Goal: Information Seeking & Learning: Understand process/instructions

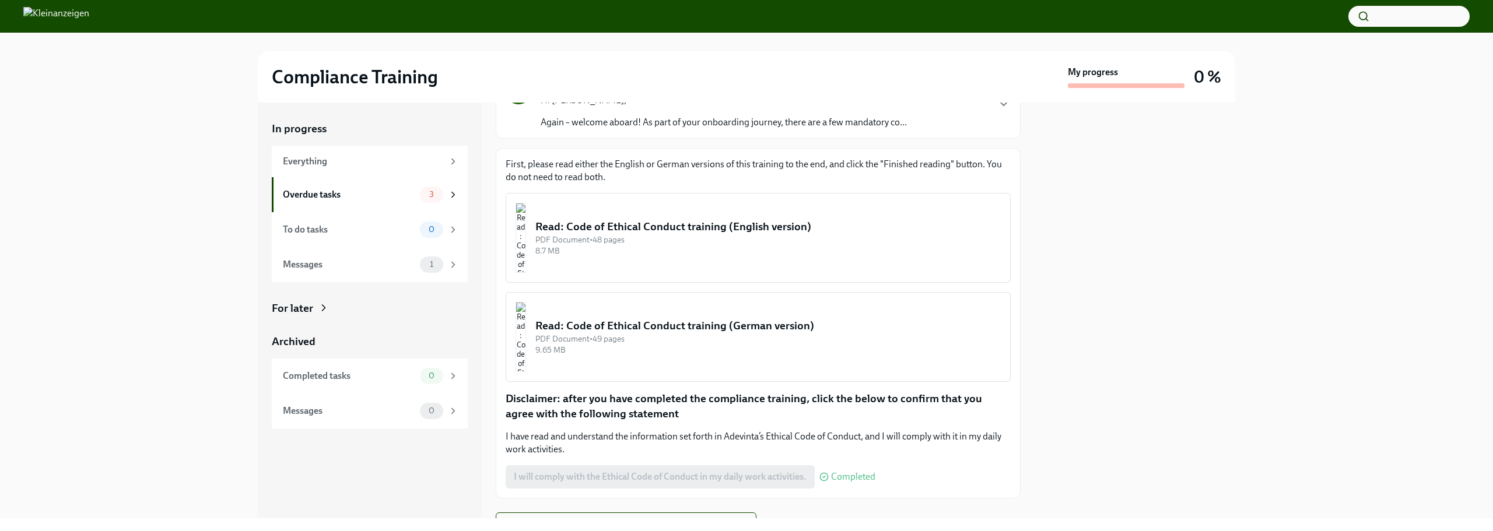
scroll to position [117, 0]
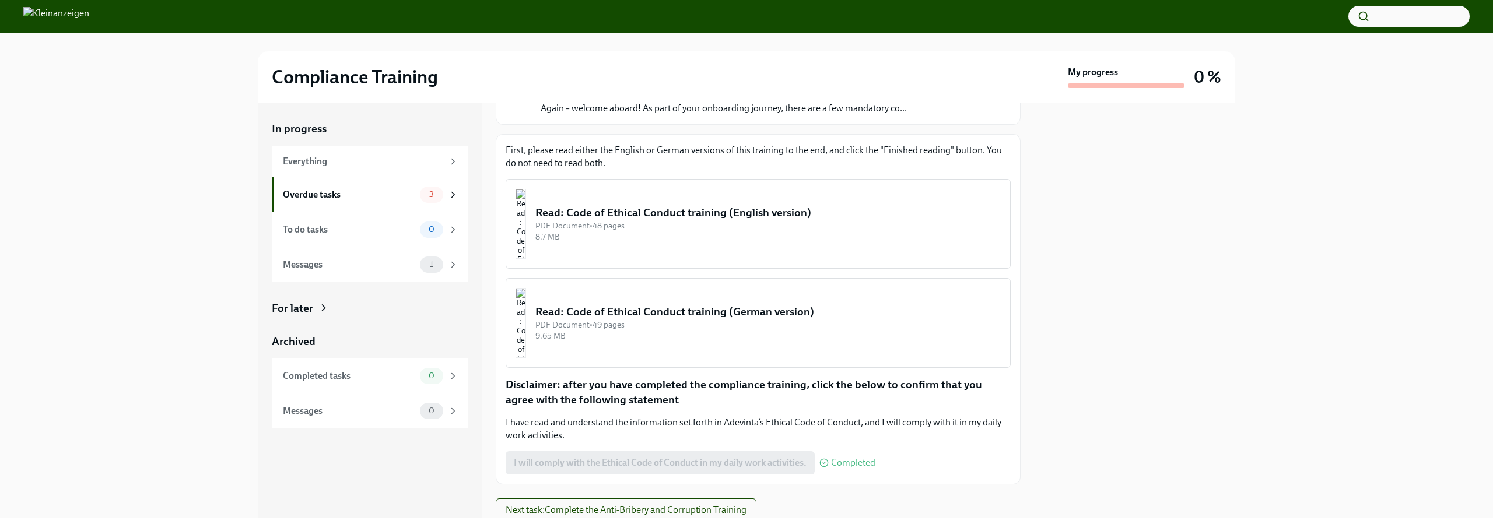
click at [667, 229] on div "PDF Document • 48 pages" at bounding box center [767, 225] width 465 height 11
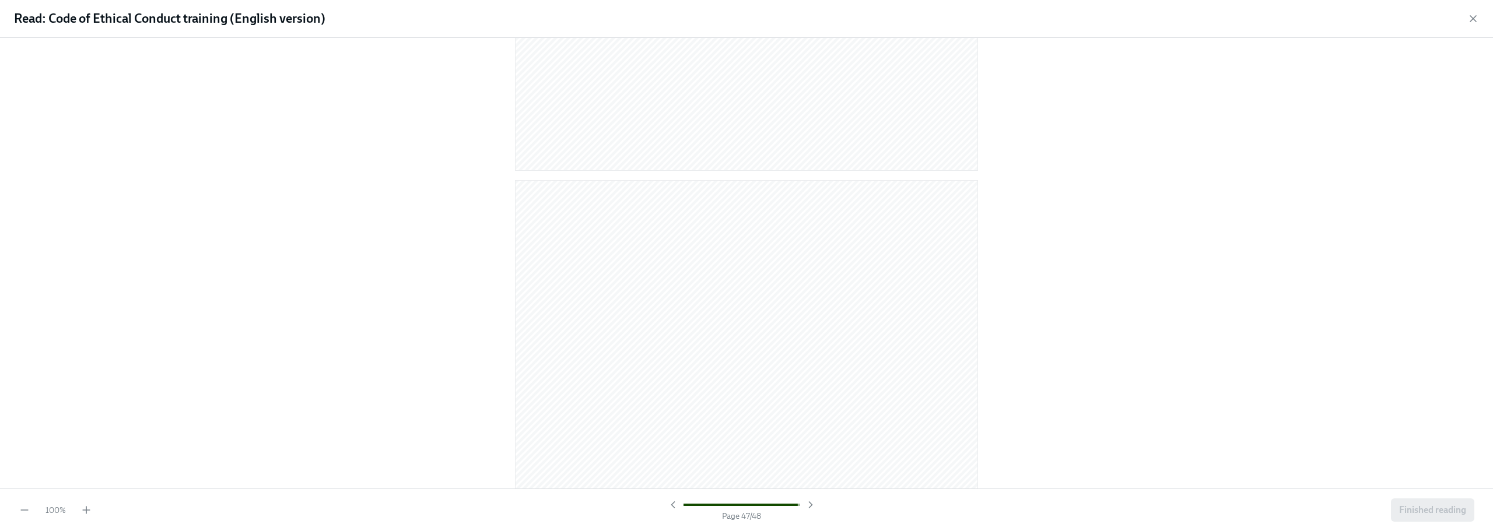
scroll to position [17193, 0]
click at [1443, 516] on span "Finished reading" at bounding box center [1432, 510] width 67 height 12
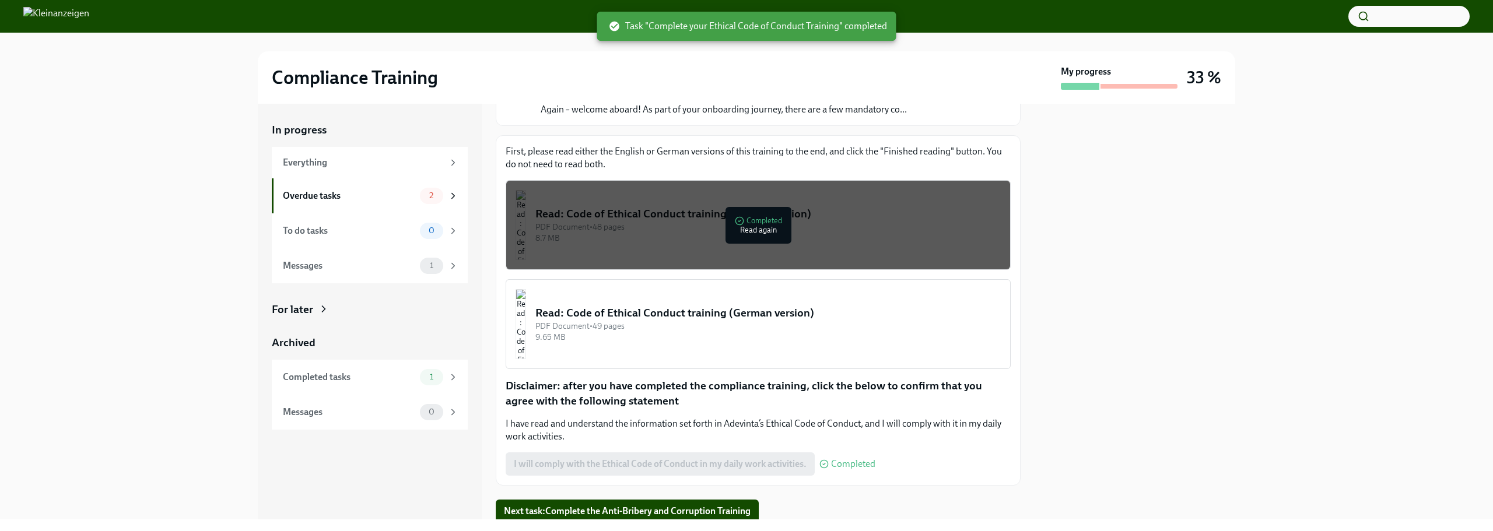
click at [707, 294] on button "Read: Code of Ethical Conduct training (German version) PDF Document • 49 pages…" at bounding box center [758, 324] width 505 height 90
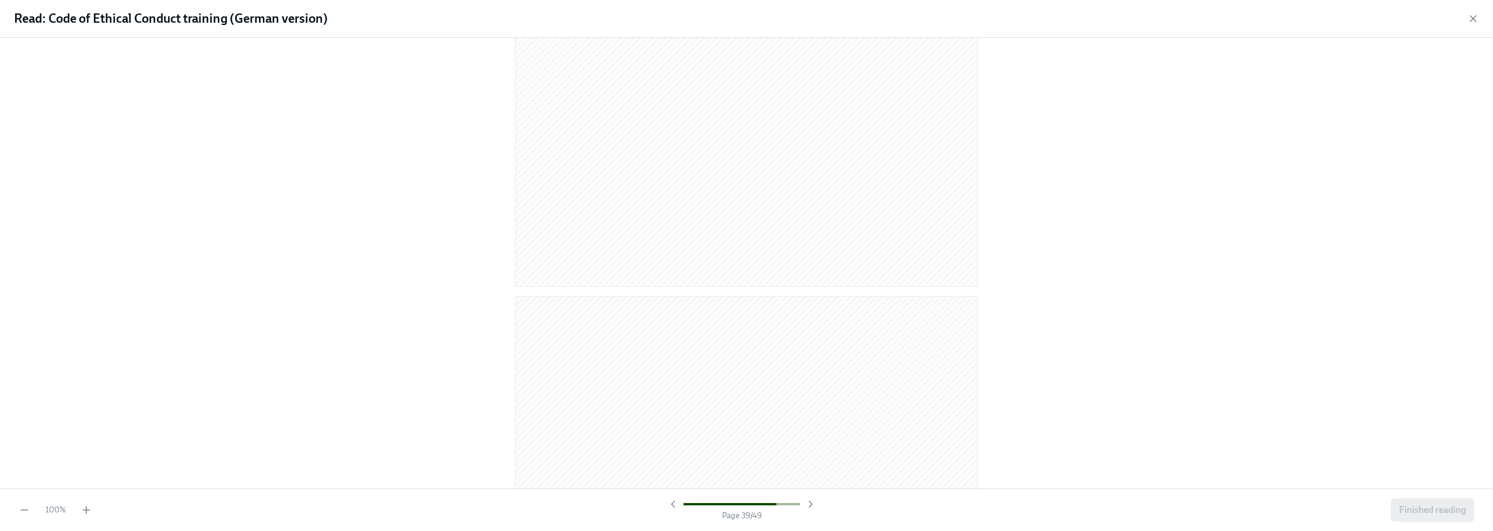
scroll to position [17695, 0]
click at [1468, 513] on button "Finished reading" at bounding box center [1432, 510] width 83 height 23
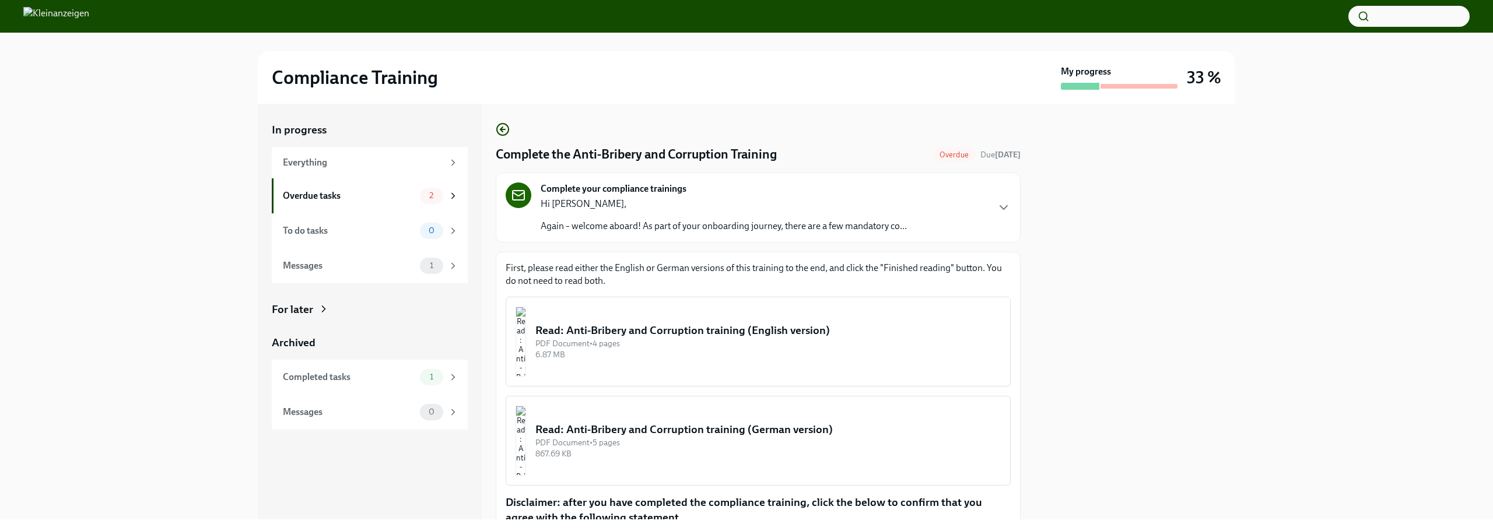
click at [730, 326] on div "Read: Anti-Bribery and Corruption training (English version)" at bounding box center [767, 330] width 465 height 15
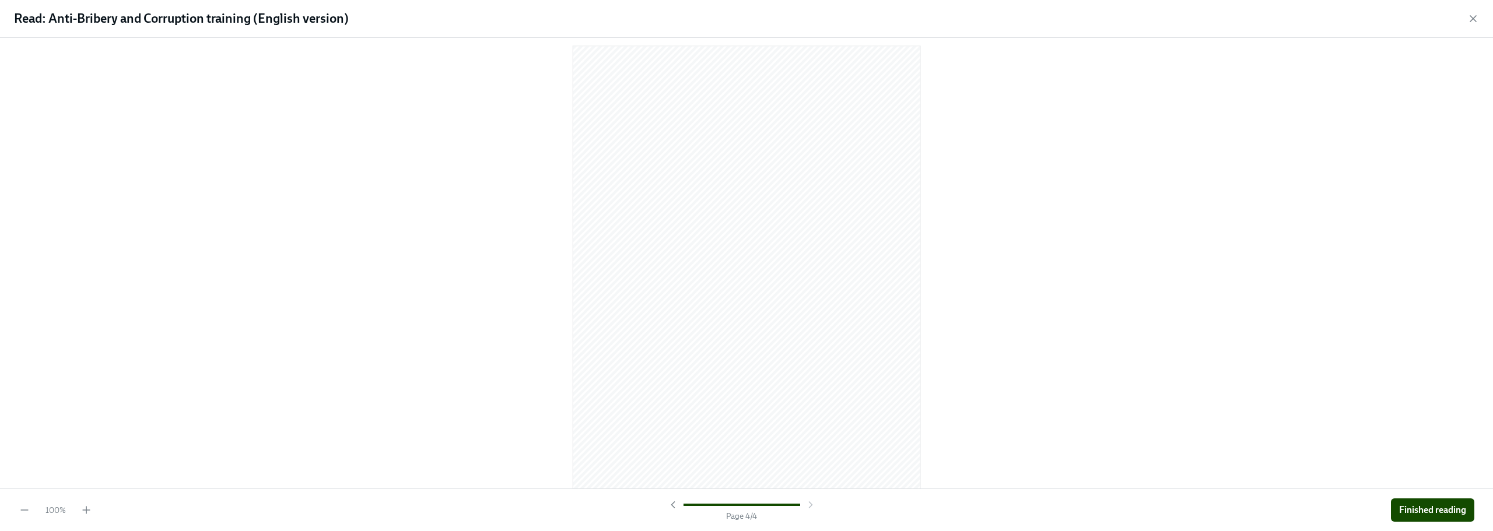
scroll to position [2474, 0]
click at [1440, 511] on span "Finished reading" at bounding box center [1432, 510] width 67 height 12
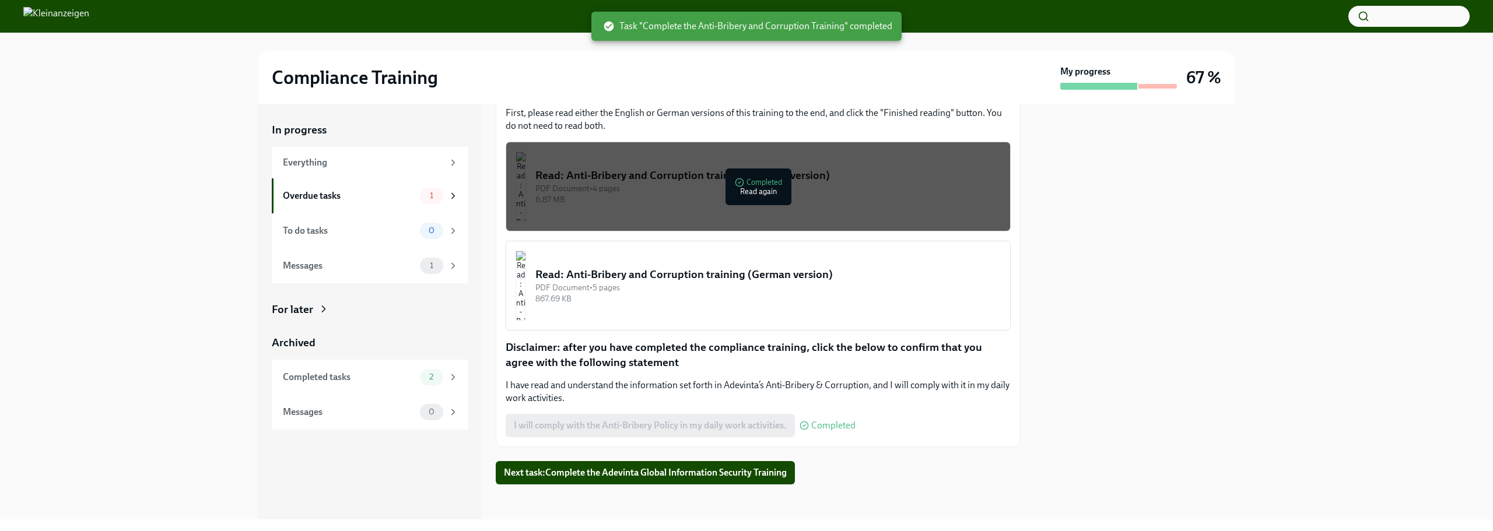
scroll to position [157, 0]
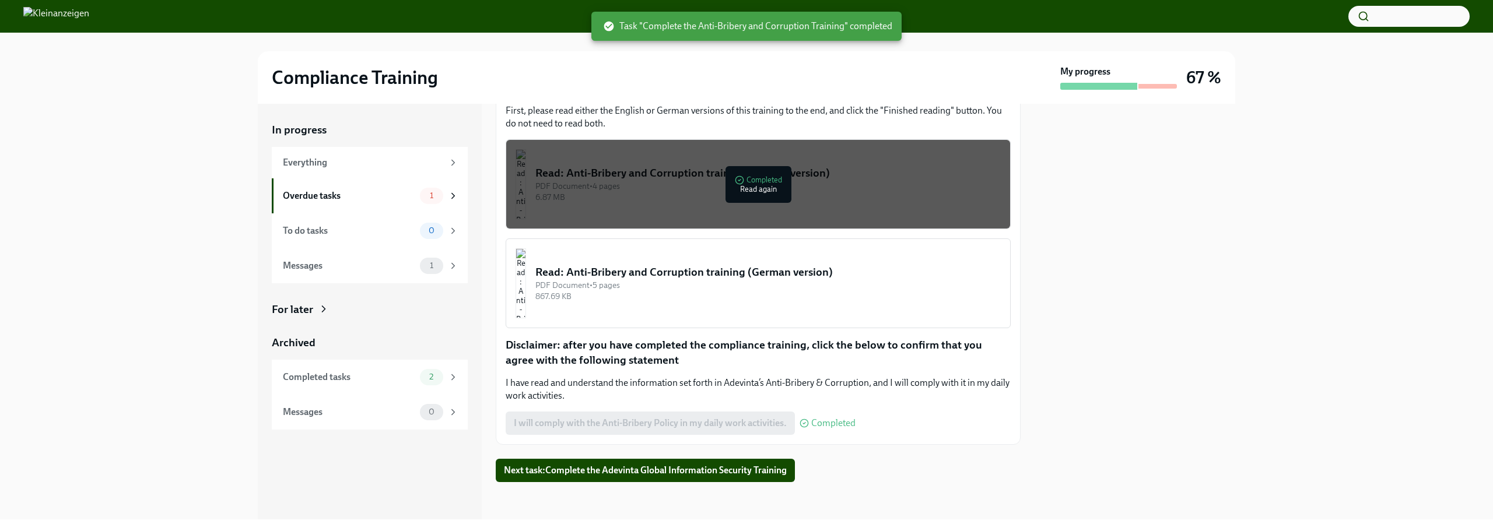
click at [748, 258] on button "Read: Anti-Bribery and Corruption training (German version) PDF Document • 5 pa…" at bounding box center [758, 284] width 505 height 90
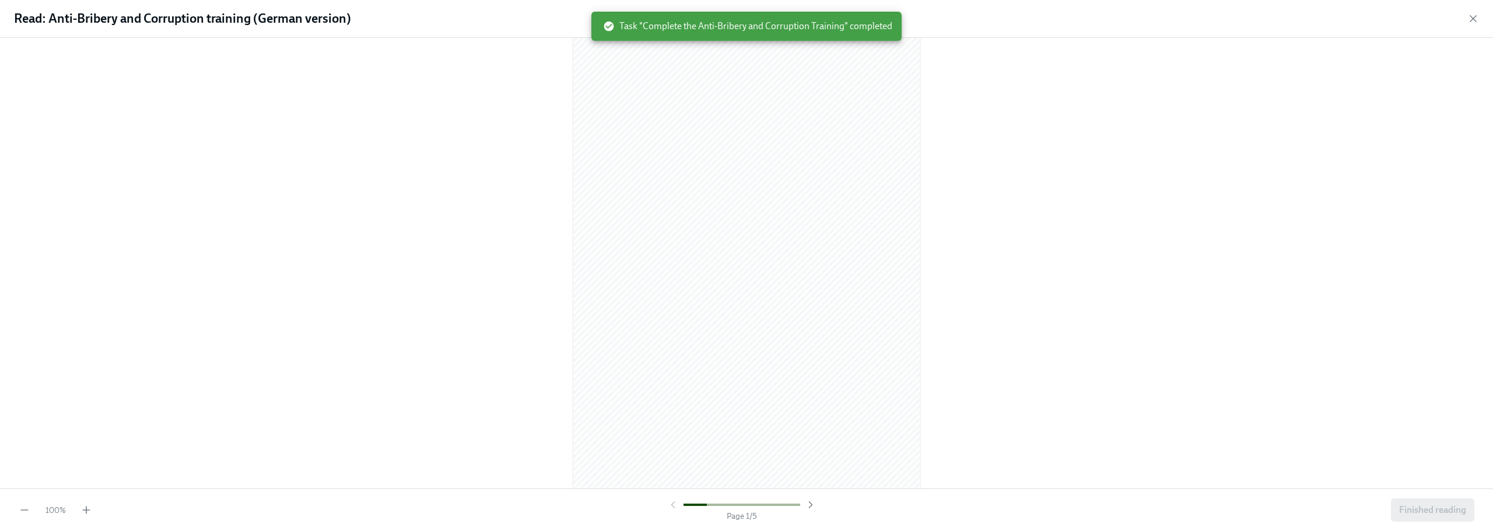
scroll to position [2976, 0]
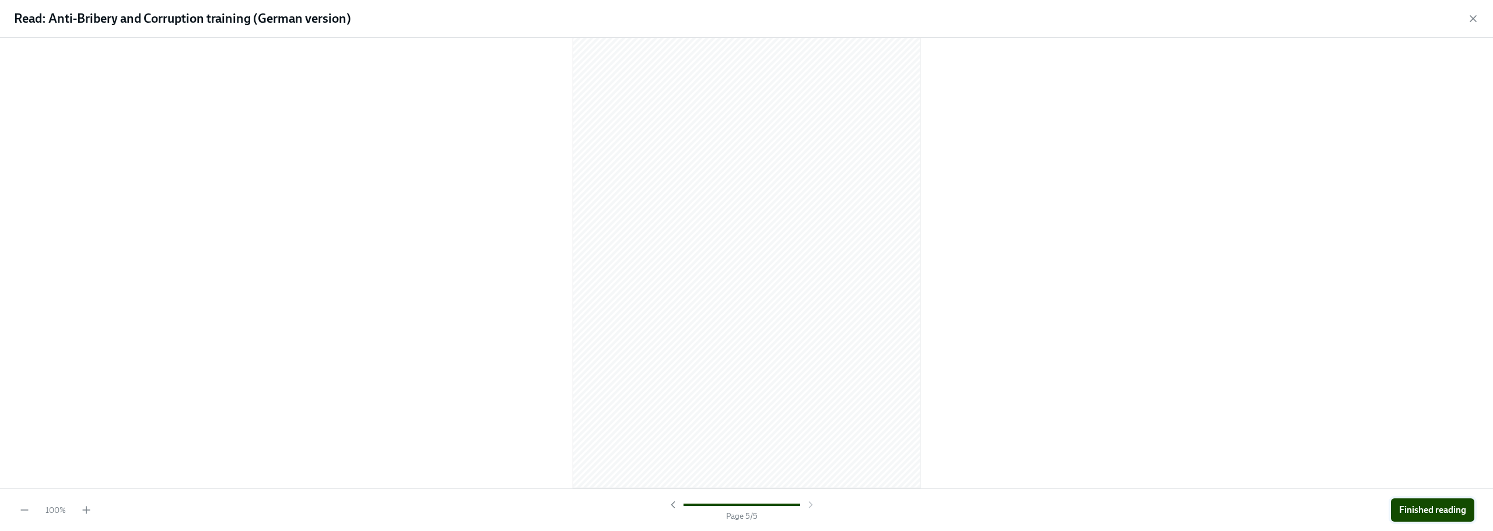
click at [1412, 513] on span "Finished reading" at bounding box center [1432, 510] width 67 height 12
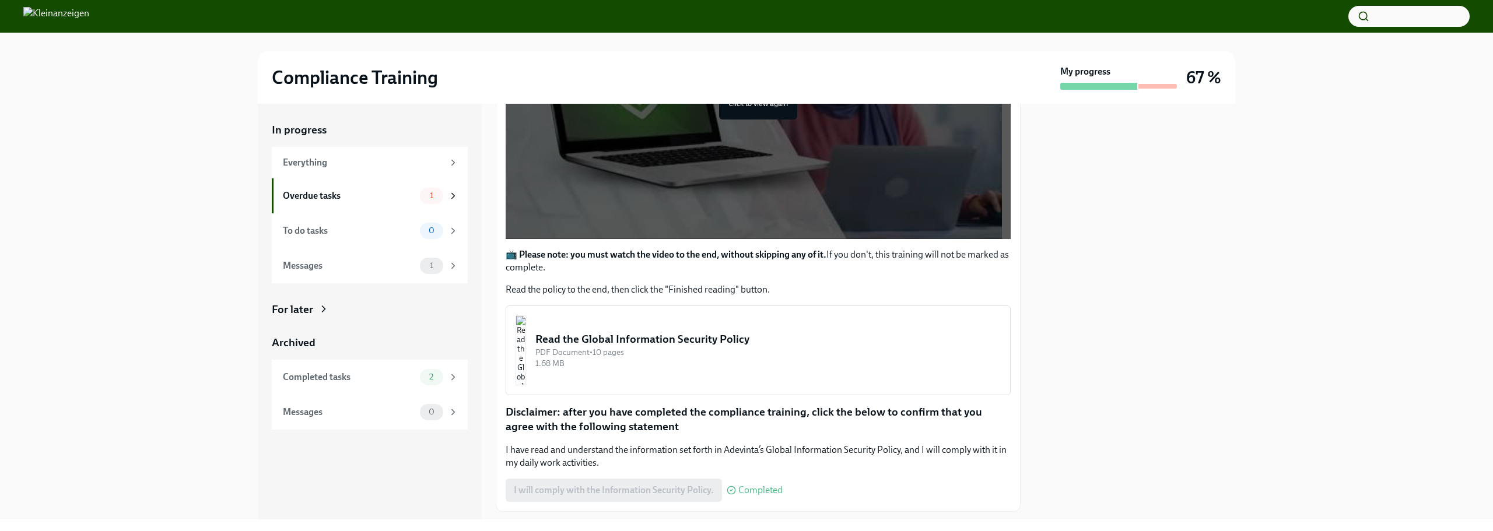
scroll to position [339, 0]
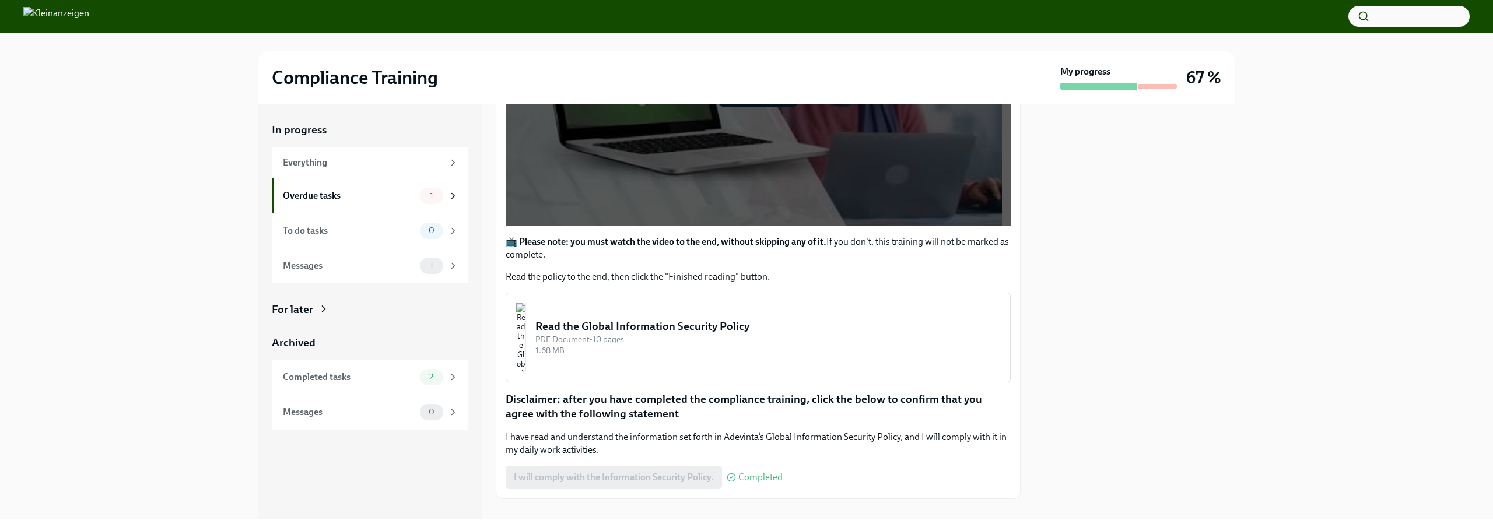
click at [824, 322] on div "Read the Global Information Security Policy" at bounding box center [767, 326] width 465 height 15
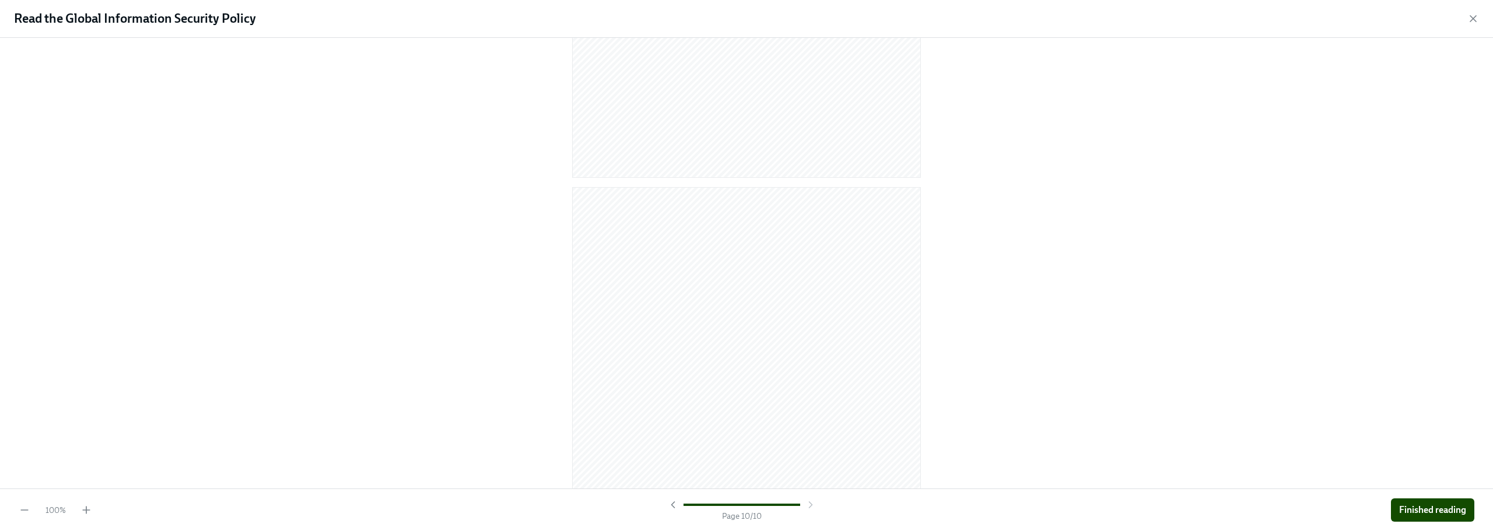
scroll to position [4574, 0]
click at [1463, 512] on span "Finished reading" at bounding box center [1432, 510] width 67 height 12
